Goal: Information Seeking & Learning: Learn about a topic

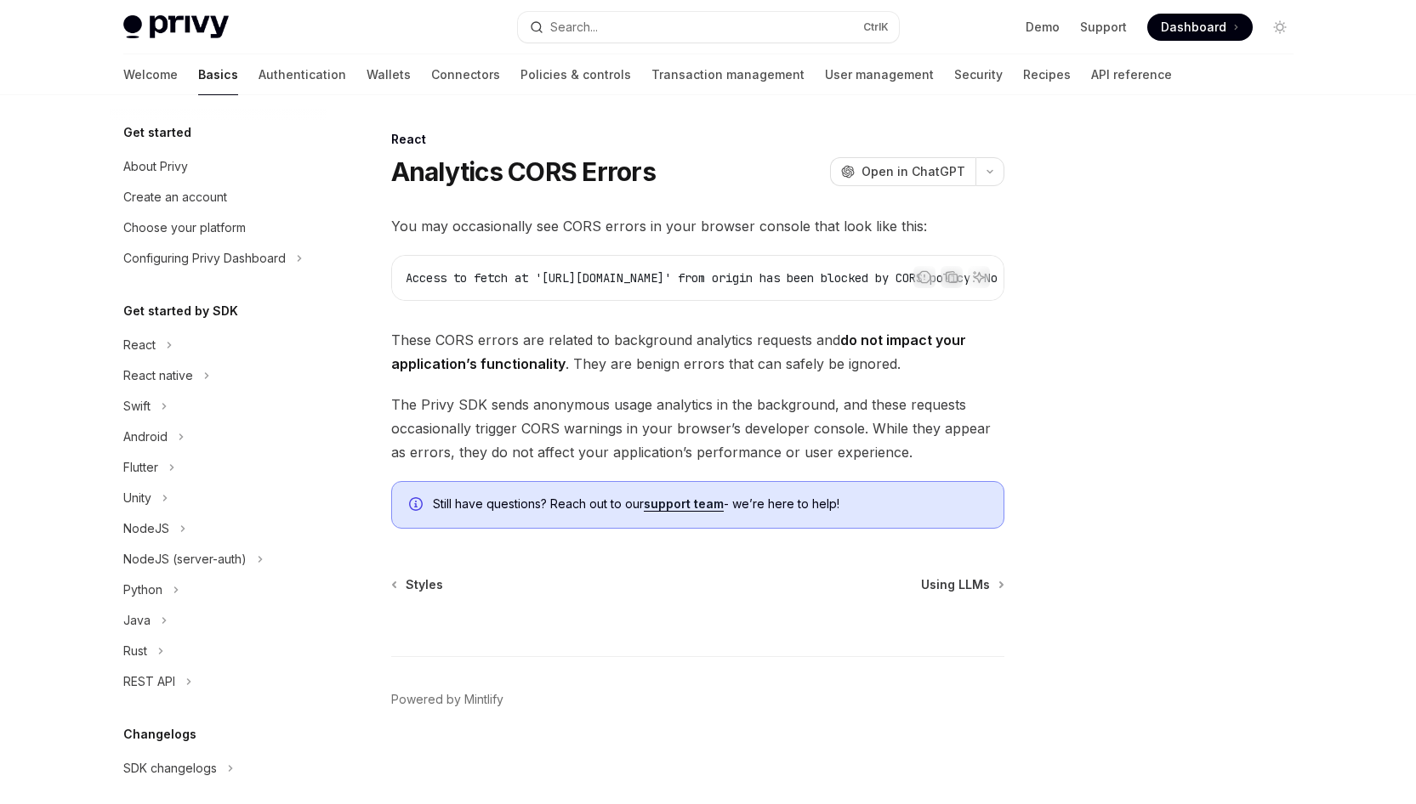
scroll to position [315, 0]
